Goal: Information Seeking & Learning: Learn about a topic

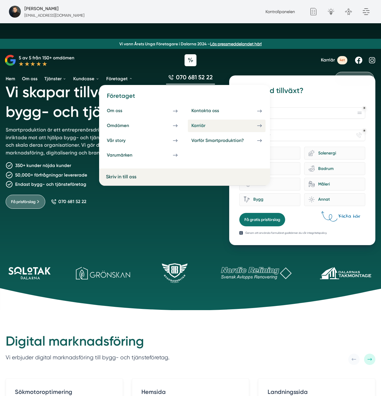
click at [217, 126] on link "Karriär" at bounding box center [226, 125] width 77 height 13
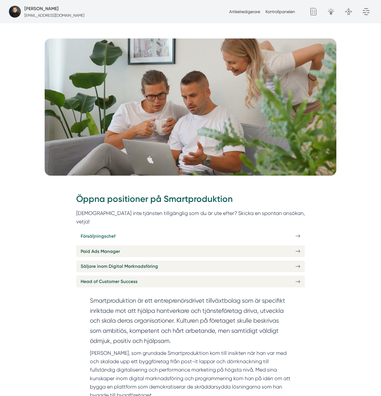
scroll to position [103, 0]
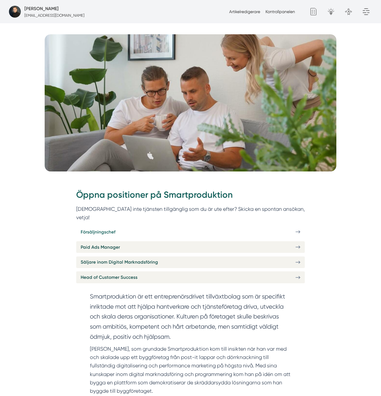
click at [115, 226] on link "Försäljningschef" at bounding box center [190, 232] width 229 height 12
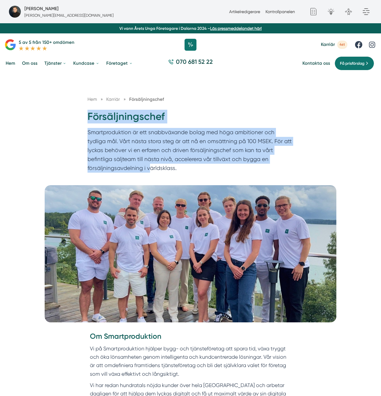
drag, startPoint x: 75, startPoint y: 114, endPoint x: 149, endPoint y: 170, distance: 92.4
click at [149, 170] on div "Hem » Karriär » Försäljningschef Försäljningschef Smartproduktion är ett snabbv…" at bounding box center [190, 129] width 381 height 112
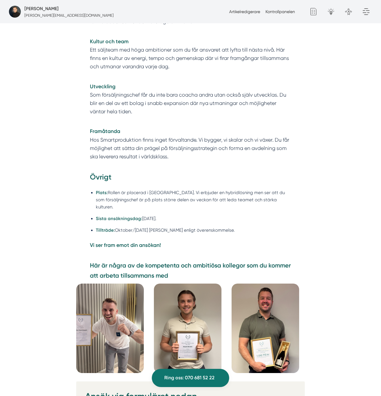
scroll to position [1285, 0]
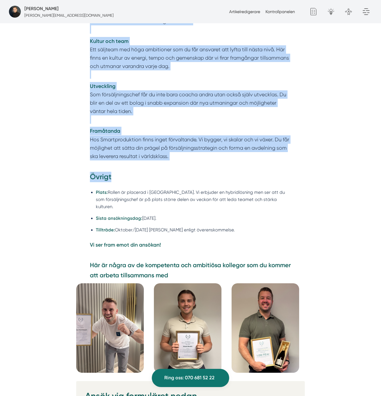
click at [183, 172] on h3 "Övrigt" at bounding box center [191, 178] width 202 height 13
copy div "Försäljningschef Smartproduktion är ett snabbväxande bolag med höga ambitioner …"
click at [187, 157] on div "Vad vi erbjuder Kompensation / lön Konkurrenskraftig och trygg grundlön. Generö…" at bounding box center [190, 2] width 229 height 338
copy div "Försäljningschef Smartproduktion är ett snabbväxande bolag med höga ambitioner …"
click at [181, 90] on p "Utveckling Som försäljningschef får du inte bara coacha andra utan också själv …" at bounding box center [191, 103] width 202 height 42
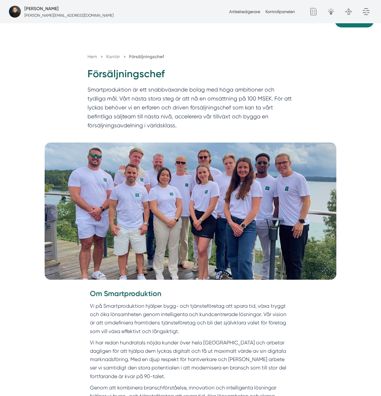
scroll to position [41, 0]
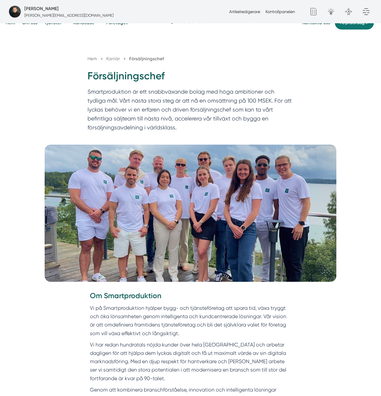
click at [168, 108] on p "Smartproduktion är ett snabbväxande bolag med höga ambitioner och tydliga mål. …" at bounding box center [191, 110] width 206 height 47
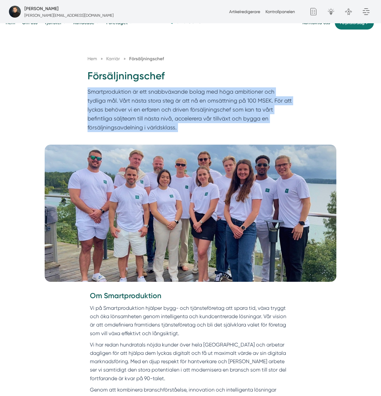
click at [168, 108] on p "Smartproduktion är ett snabbväxande bolag med höga ambitioner och tydliga mål. …" at bounding box center [191, 110] width 206 height 47
click at [147, 110] on p "Smartproduktion är ett snabbväxande bolag med höga ambitioner och tydliga mål. …" at bounding box center [191, 110] width 206 height 47
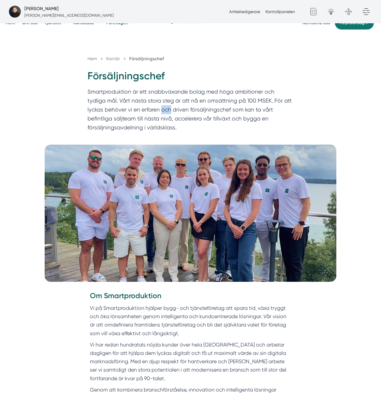
click at [147, 110] on p "Smartproduktion är ett snabbväxande bolag med höga ambitioner och tydliga mål. …" at bounding box center [191, 110] width 206 height 47
click at [142, 112] on p "Smartproduktion är ett snabbväxande bolag med höga ambitioner och tydliga mål. …" at bounding box center [191, 110] width 206 height 47
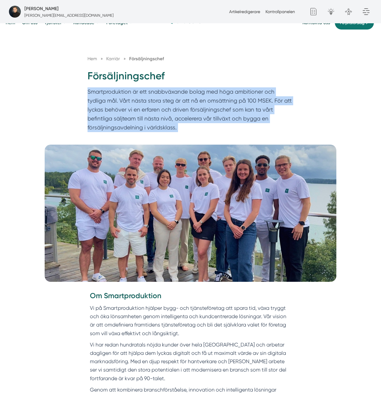
click at [142, 112] on p "Smartproduktion är ett snabbväxande bolag med höga ambitioner och tydliga mål. …" at bounding box center [191, 110] width 206 height 47
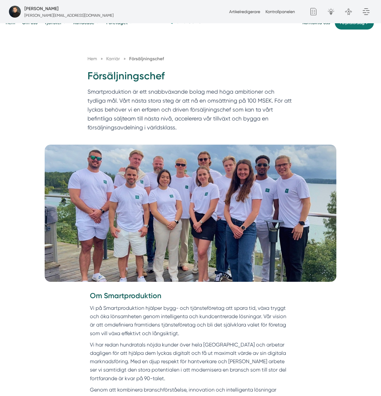
click at [80, 71] on div "Hem » Karriär » Försäljningschef Försäljningschef Smartproduktion är ett snabbv…" at bounding box center [190, 88] width 381 height 112
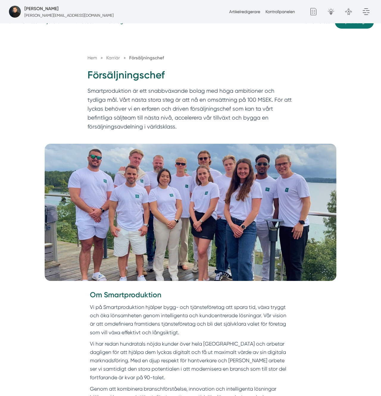
click at [53, 94] on div "Hem » Karriär » Försäljningschef Försäljningschef Smartproduktion är ett snabbv…" at bounding box center [190, 88] width 381 height 112
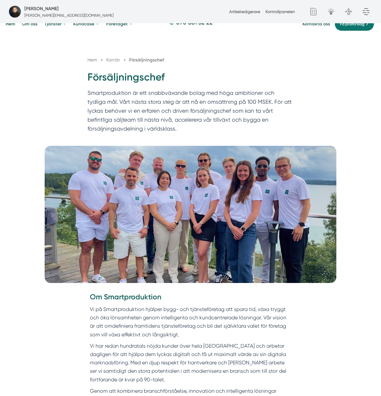
click at [239, 87] on h1 "Försäljningschef" at bounding box center [191, 79] width 206 height 18
